Goal: Navigation & Orientation: Find specific page/section

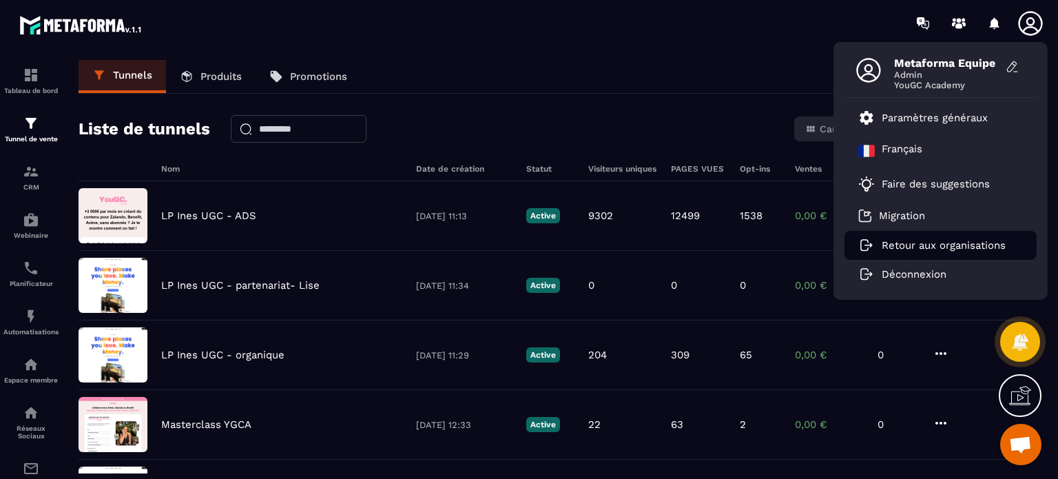
click at [939, 250] on p "Retour aux organisations" at bounding box center [944, 245] width 124 height 12
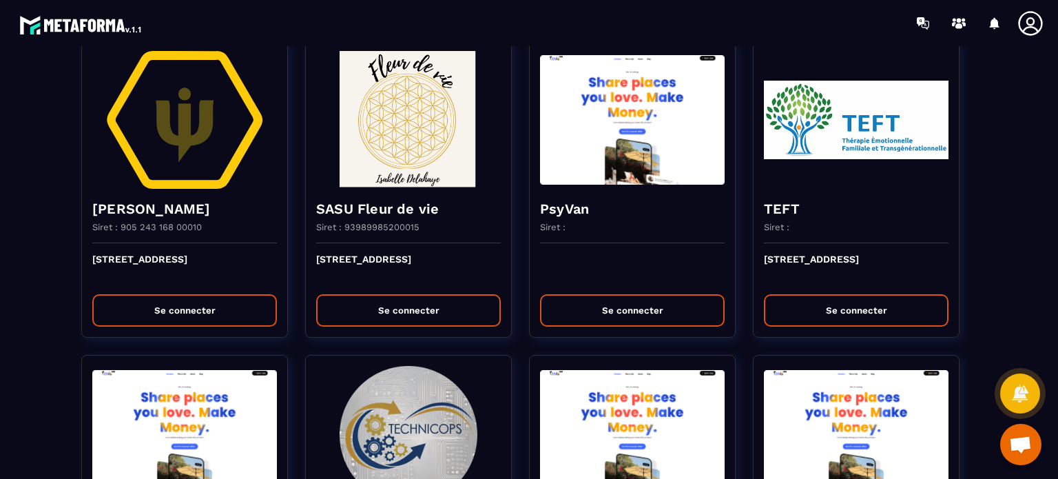
scroll to position [2510, 0]
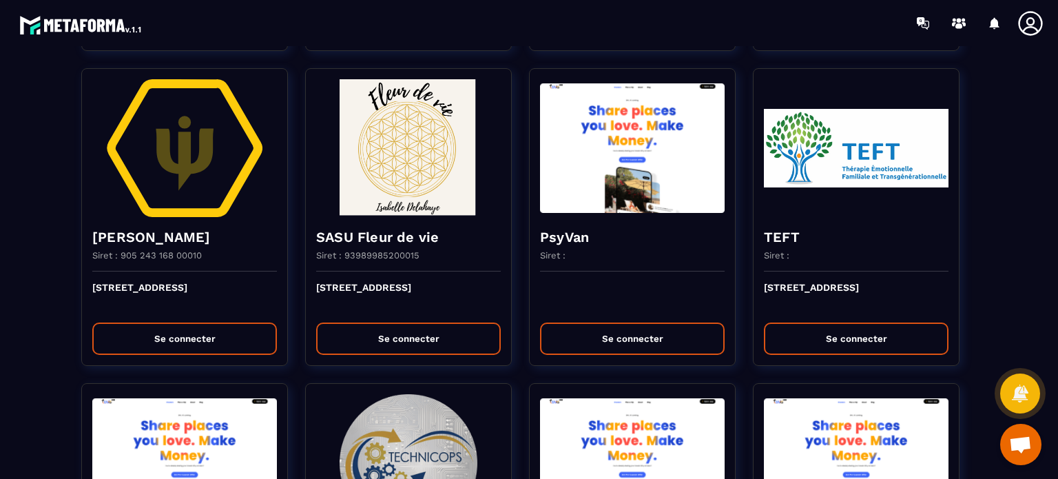
click at [446, 38] on div at bounding box center [610, 23] width 896 height 46
click at [570, 38] on div at bounding box center [610, 23] width 896 height 46
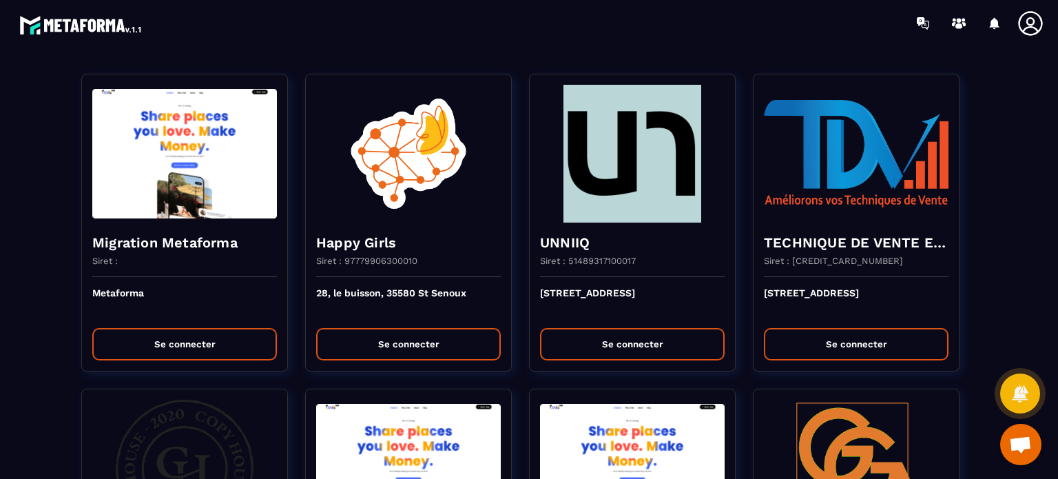
scroll to position [0, 0]
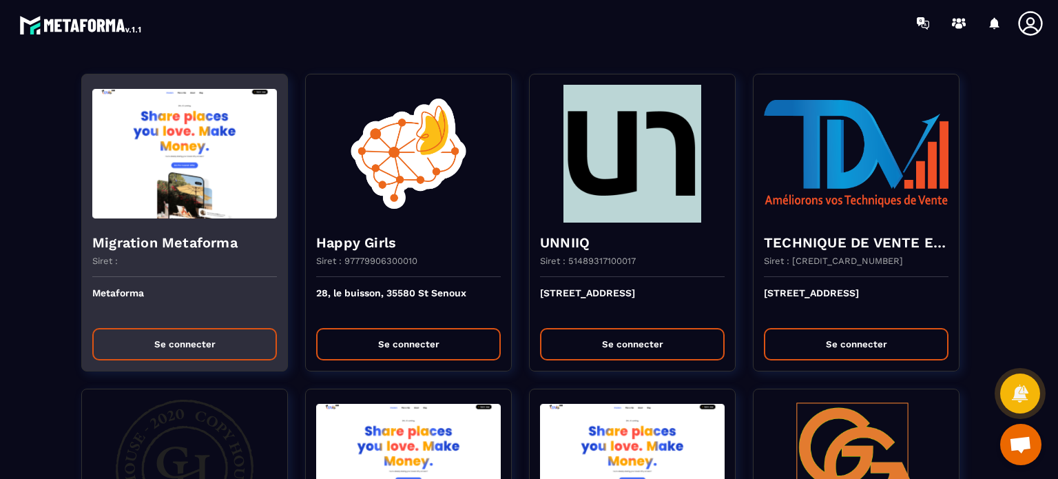
click at [248, 183] on img at bounding box center [184, 154] width 185 height 138
